Goal: Task Accomplishment & Management: Manage account settings

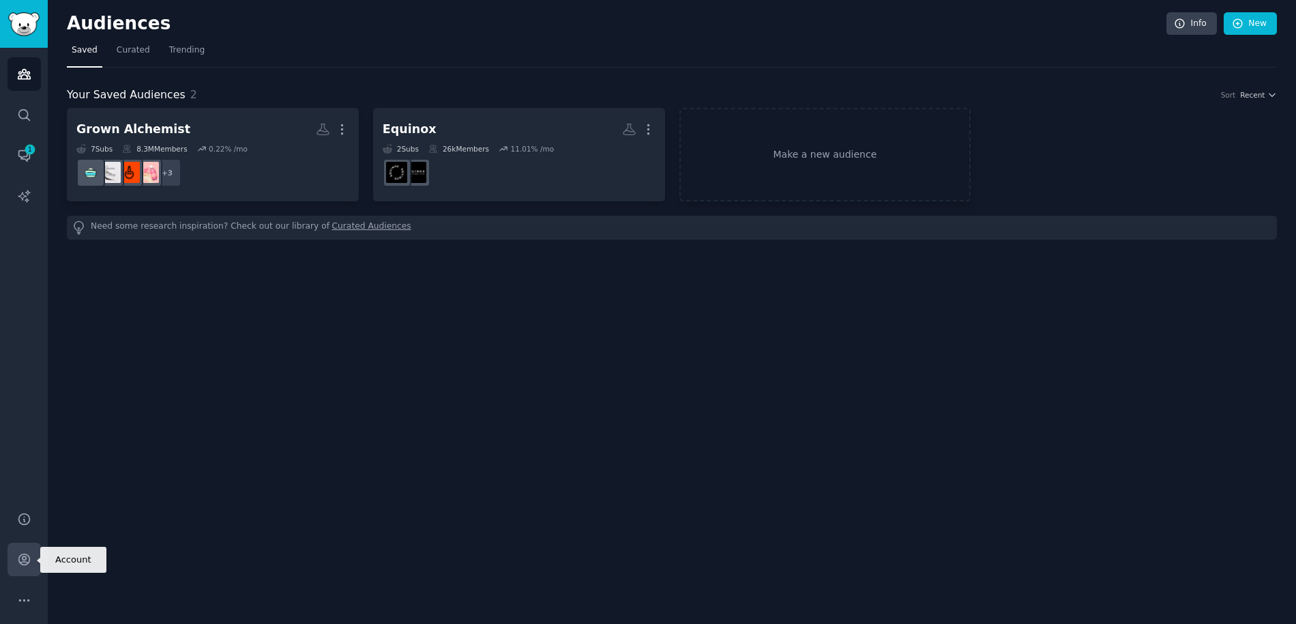
click at [30, 556] on icon "Sidebar" at bounding box center [24, 559] width 14 height 14
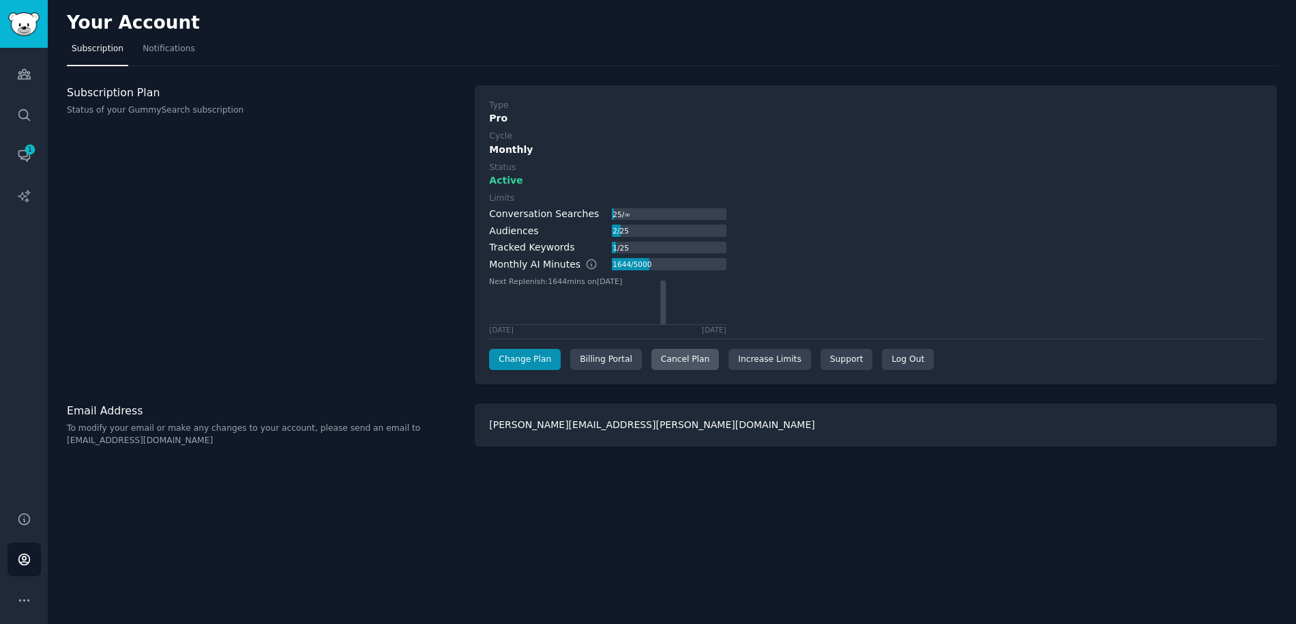
click at [686, 360] on div "Cancel Plan" at bounding box center [686, 360] width 68 height 22
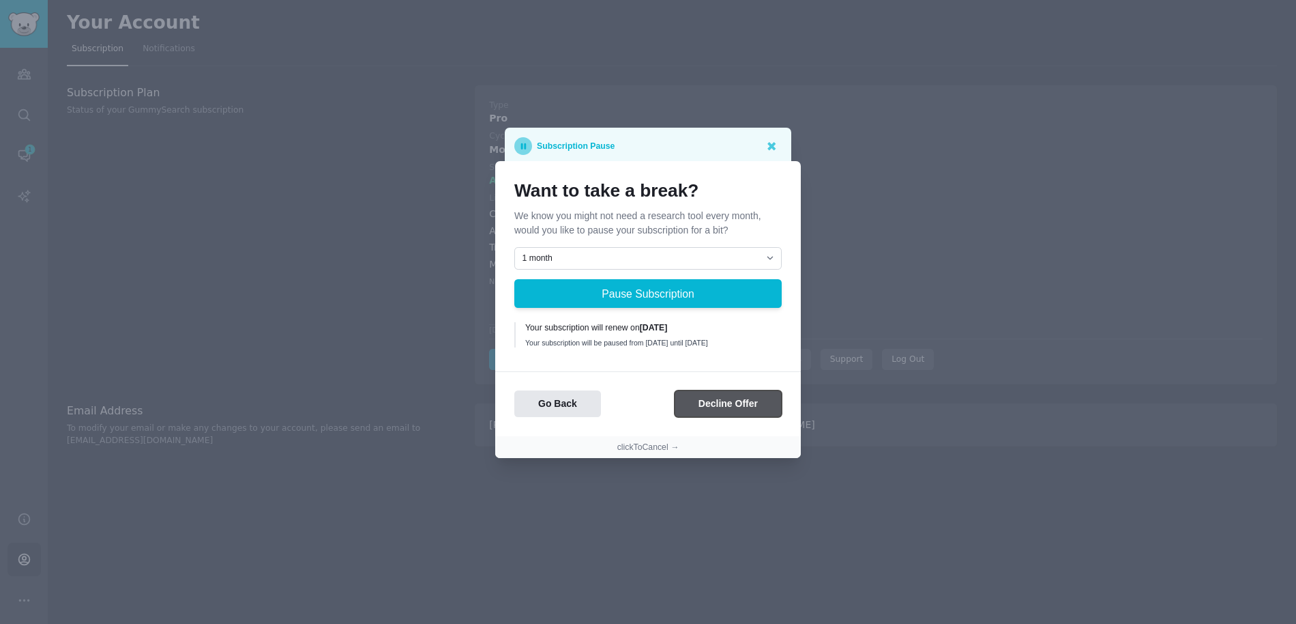
click at [734, 416] on button "Decline Offer" at bounding box center [728, 403] width 107 height 27
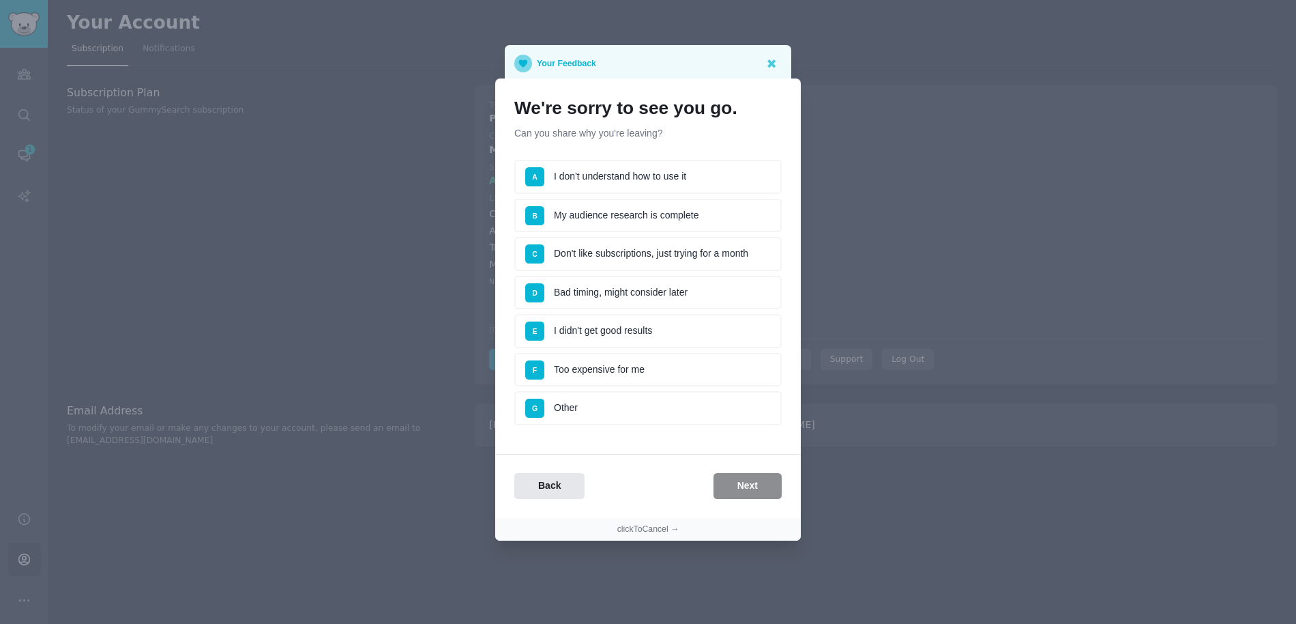
click at [686, 220] on li "B My audience research is complete" at bounding box center [647, 216] width 267 height 34
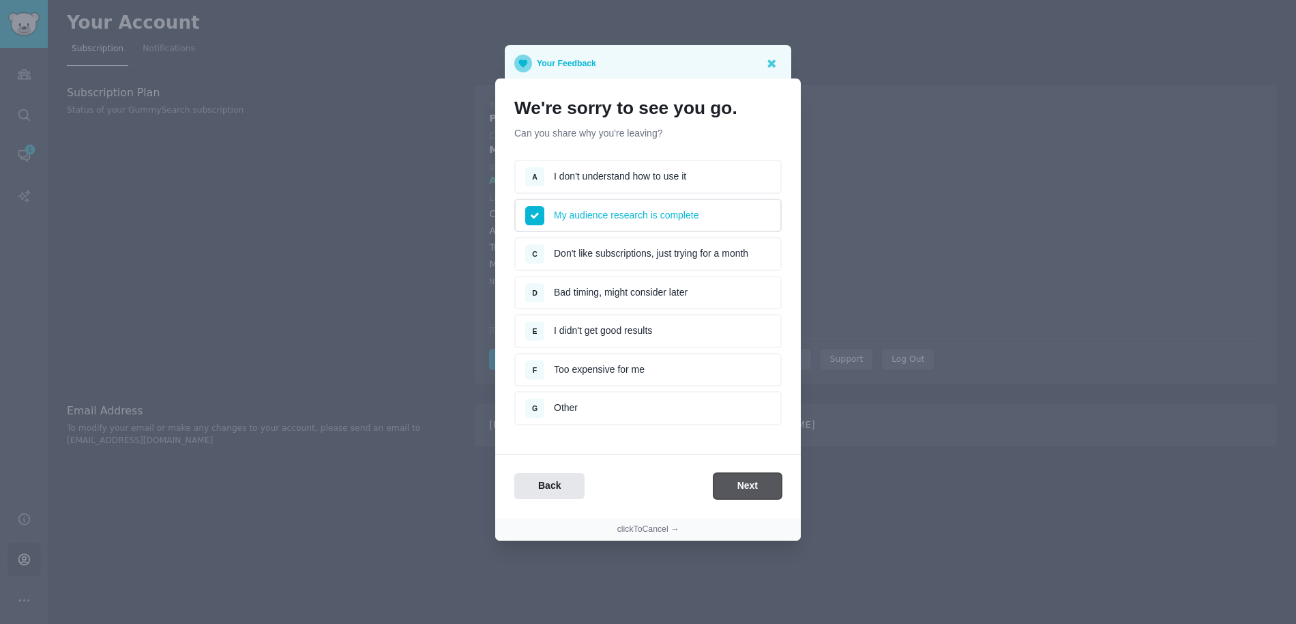
click at [759, 484] on button "Next" at bounding box center [748, 486] width 68 height 27
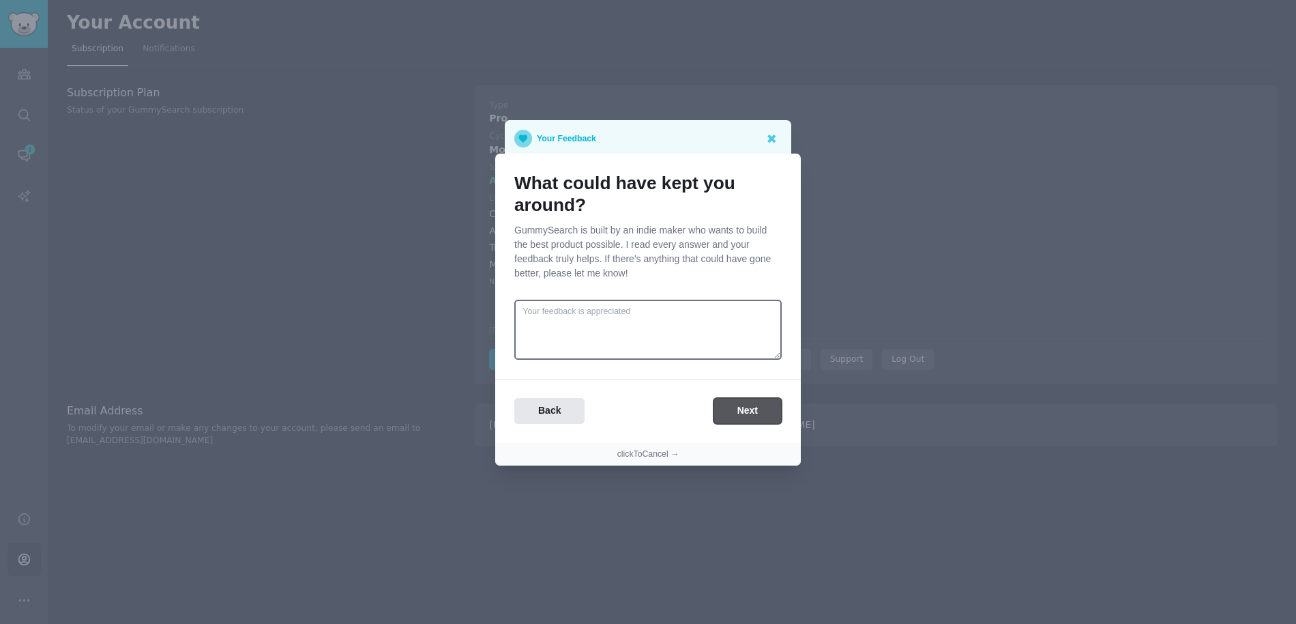
click at [744, 411] on button "Next" at bounding box center [748, 411] width 68 height 27
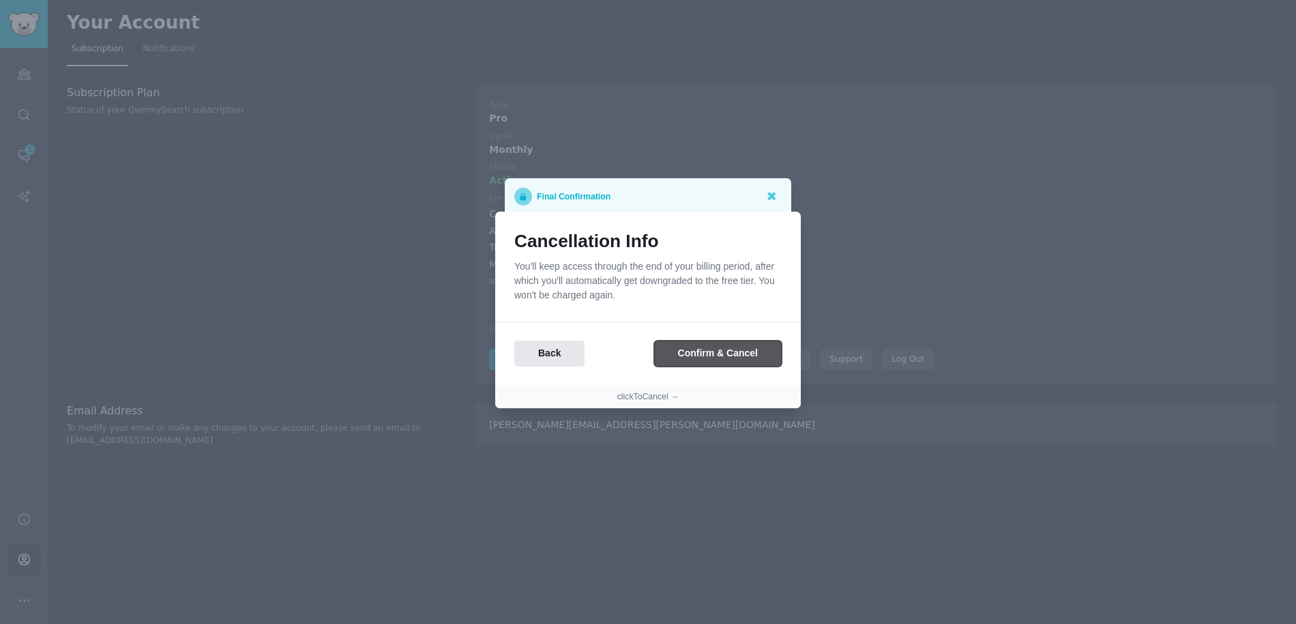
click at [713, 351] on button "Confirm & Cancel" at bounding box center [718, 353] width 128 height 27
